Goal: Task Accomplishment & Management: Complete application form

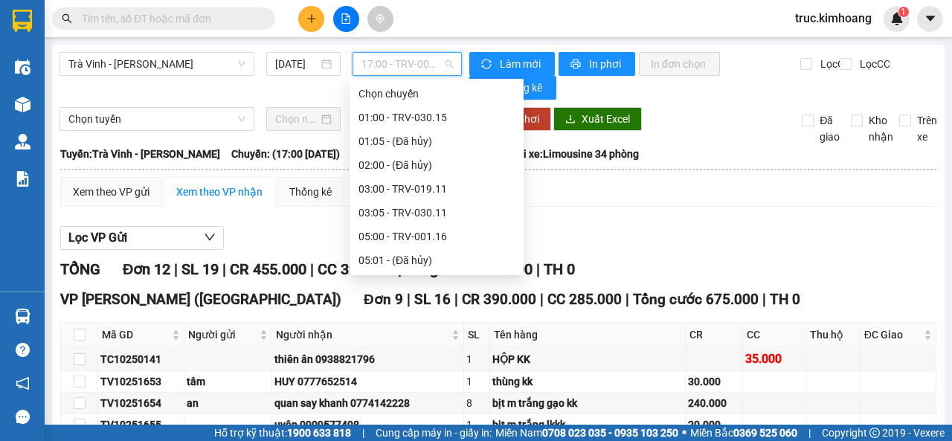
scroll to position [428, 0]
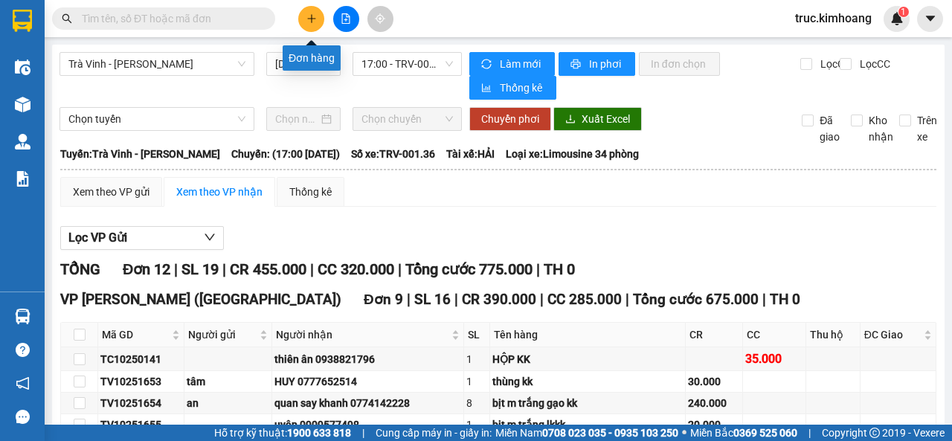
click at [310, 16] on icon "plus" at bounding box center [311, 18] width 10 height 10
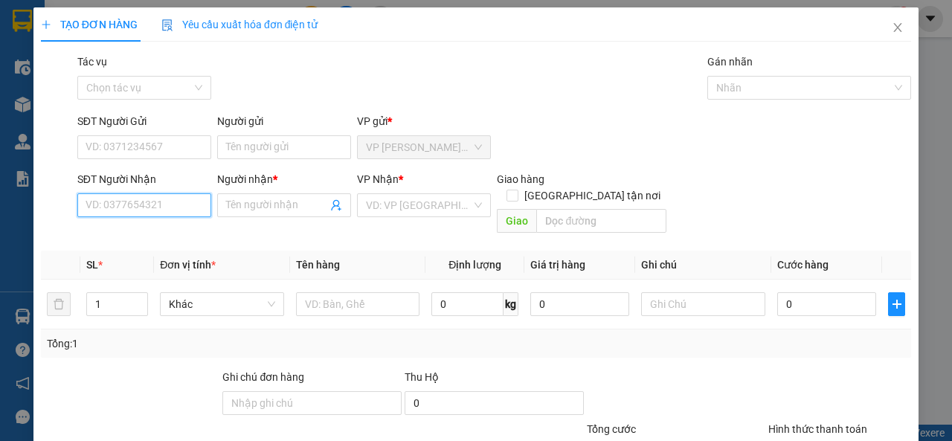
click at [160, 213] on input "SĐT Người Nhận" at bounding box center [144, 205] width 134 height 24
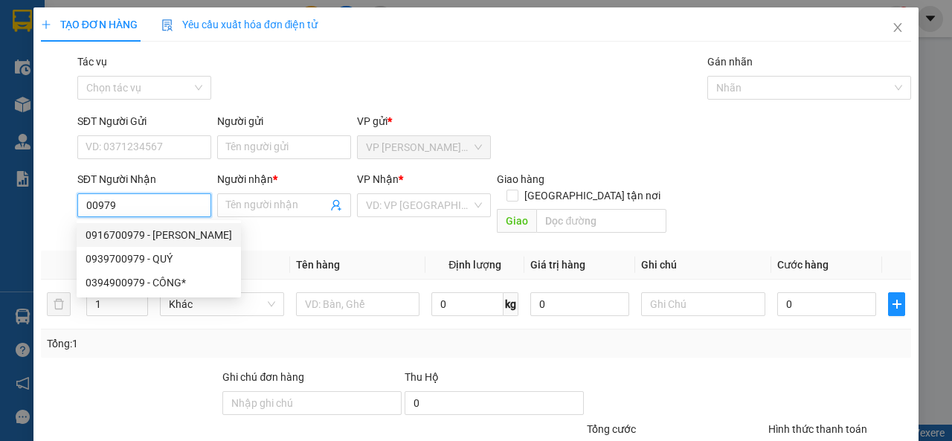
click at [185, 234] on div "0916700979 - [PERSON_NAME]" at bounding box center [159, 235] width 147 height 16
type input "0916700979"
type input "TRINH"
type input "CỔ CHIÊN"
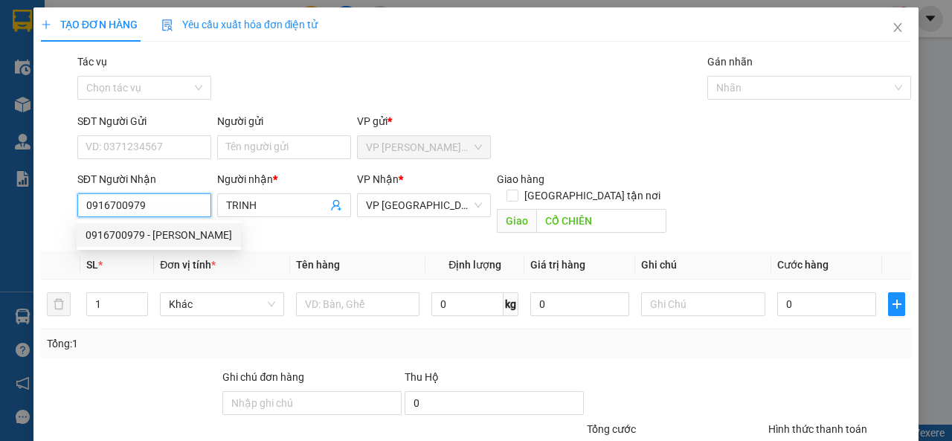
type input "50.000"
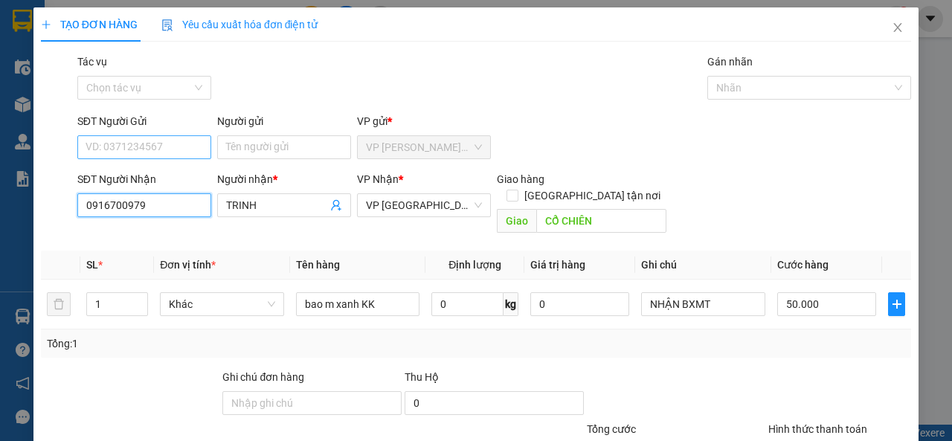
type input "0916700979"
click at [181, 144] on input "SĐT Người Gửi" at bounding box center [144, 147] width 134 height 24
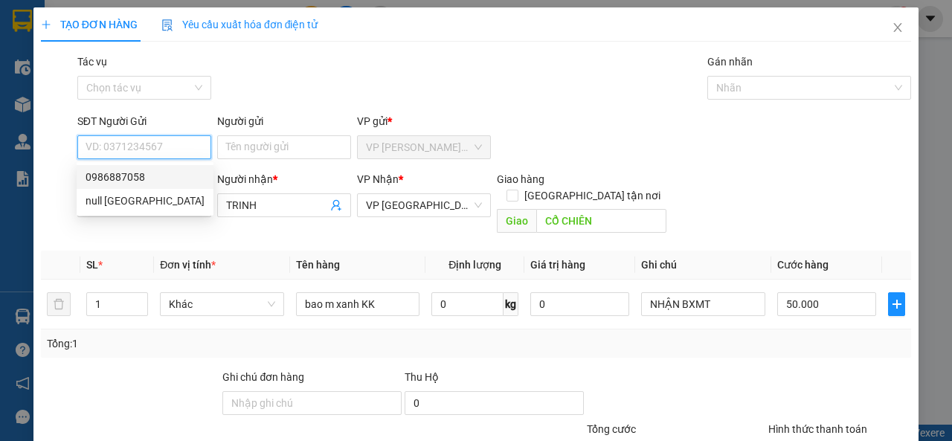
click at [145, 176] on div "0986887058" at bounding box center [145, 177] width 119 height 16
type input "0986887058"
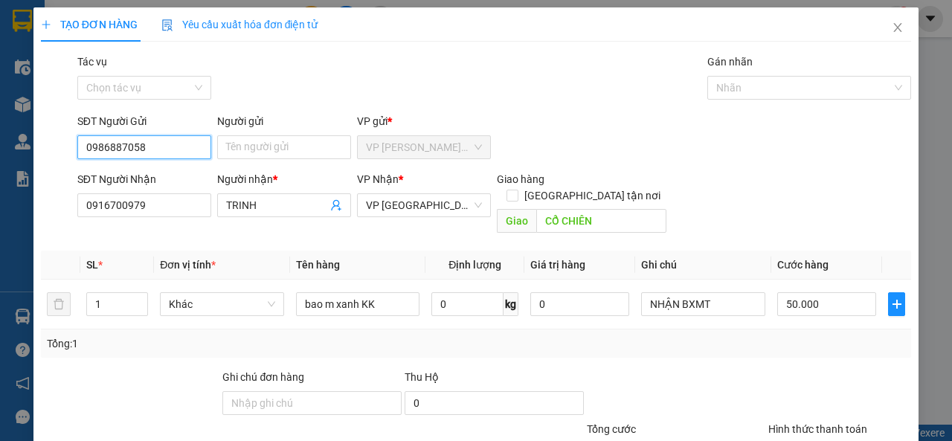
scroll to position [109, 0]
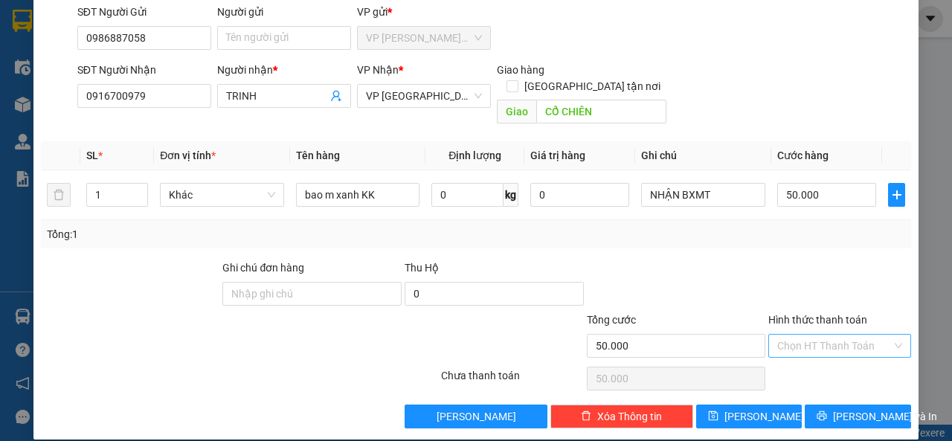
click at [812, 335] on input "Hình thức thanh toán" at bounding box center [834, 346] width 115 height 22
click at [809, 357] on div "Tại văn phòng" at bounding box center [830, 359] width 123 height 16
type input "0"
click at [836, 408] on span "[PERSON_NAME] và In" at bounding box center [885, 416] width 104 height 16
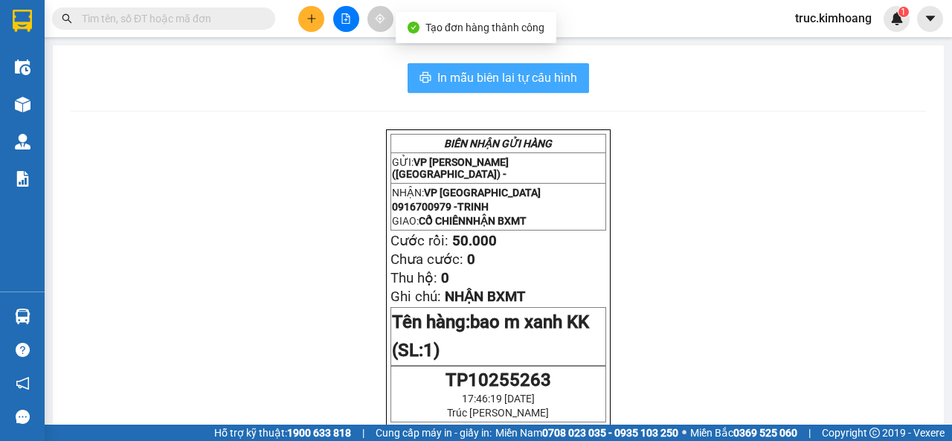
click at [537, 81] on span "In mẫu biên lai tự cấu hình" at bounding box center [507, 77] width 140 height 19
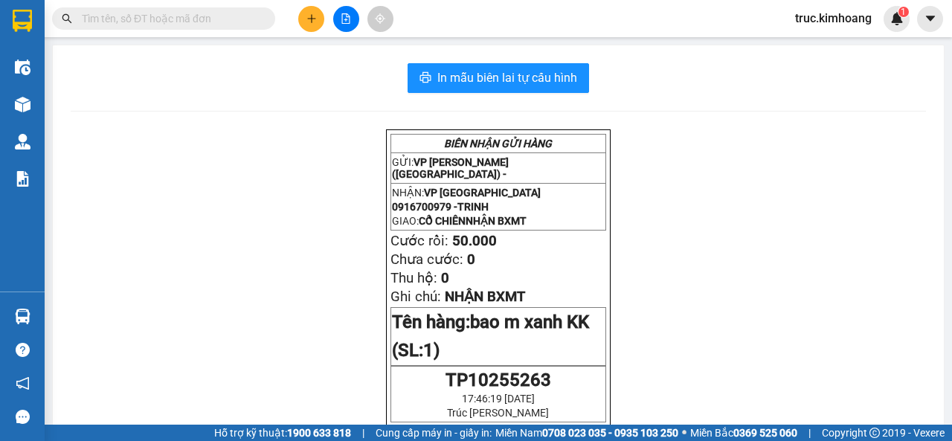
click at [212, 19] on input "text" at bounding box center [170, 18] width 176 height 16
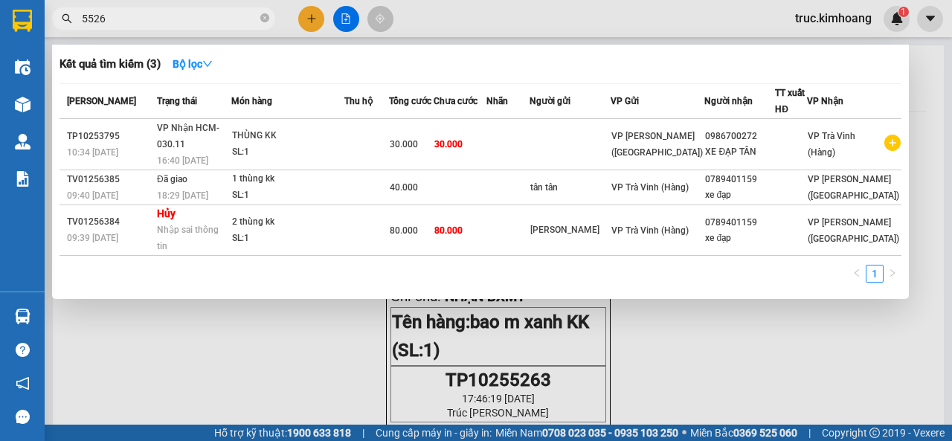
type input "55263"
